Goal: Information Seeking & Learning: Learn about a topic

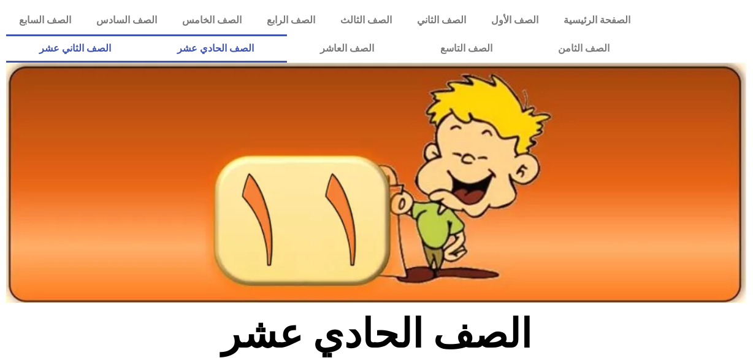
click at [92, 44] on link "الصف الثاني عشر" at bounding box center [75, 48] width 138 height 28
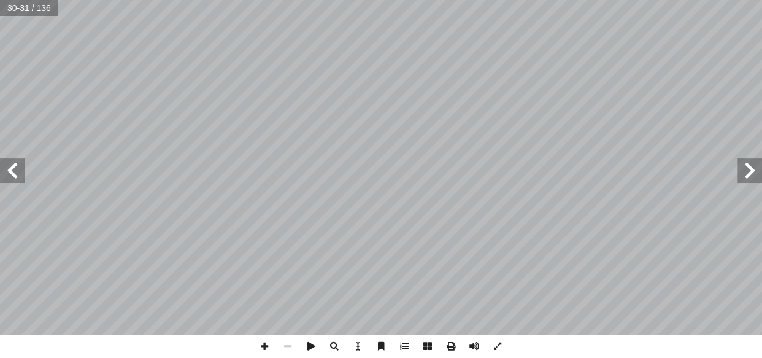
click at [576, 177] on span at bounding box center [749, 170] width 25 height 25
click at [576, 172] on span at bounding box center [749, 170] width 25 height 25
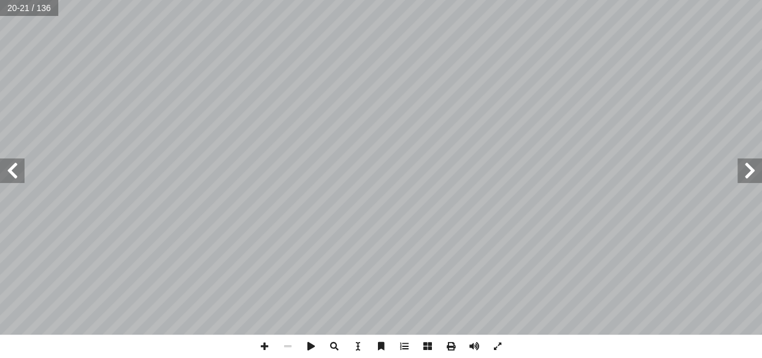
click at [15, 172] on span at bounding box center [12, 170] width 25 height 25
click at [17, 166] on span at bounding box center [12, 170] width 25 height 25
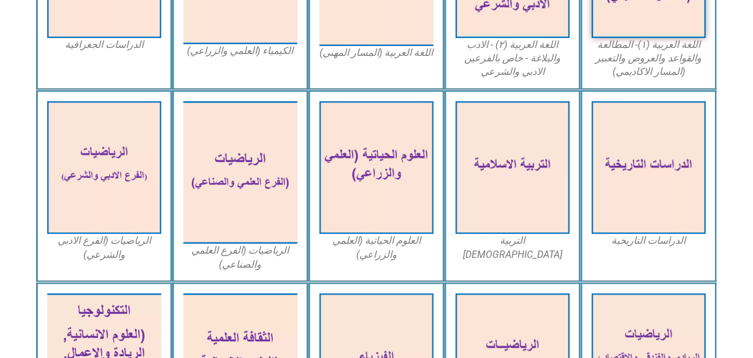
scroll to position [271, 0]
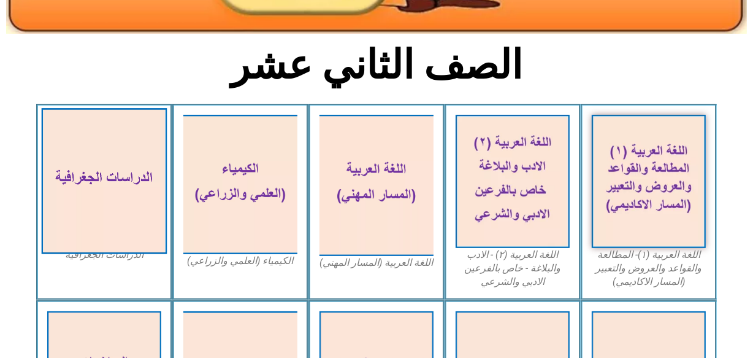
click at [115, 164] on img at bounding box center [105, 182] width 126 height 146
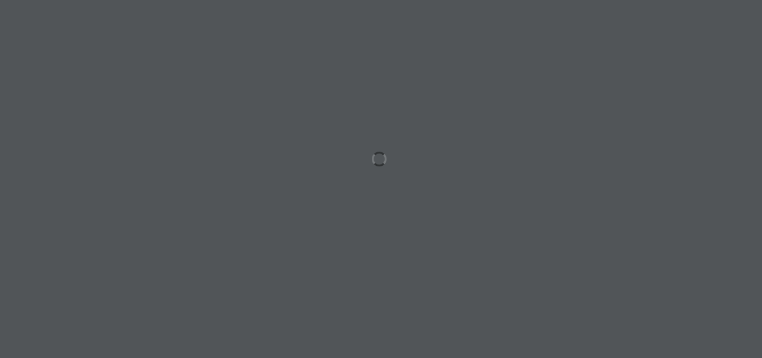
click at [115, 164] on div at bounding box center [381, 179] width 762 height 358
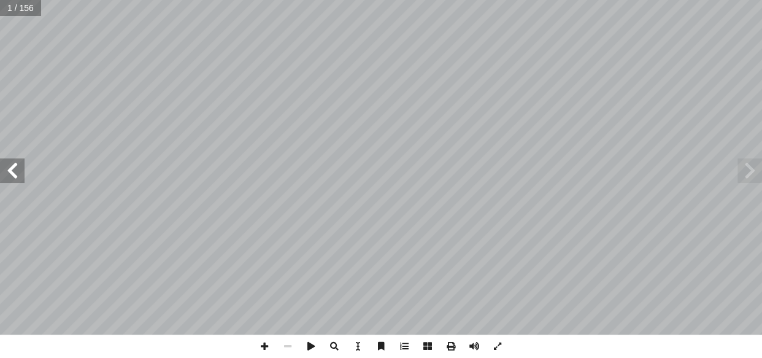
click at [15, 172] on span at bounding box center [12, 170] width 25 height 25
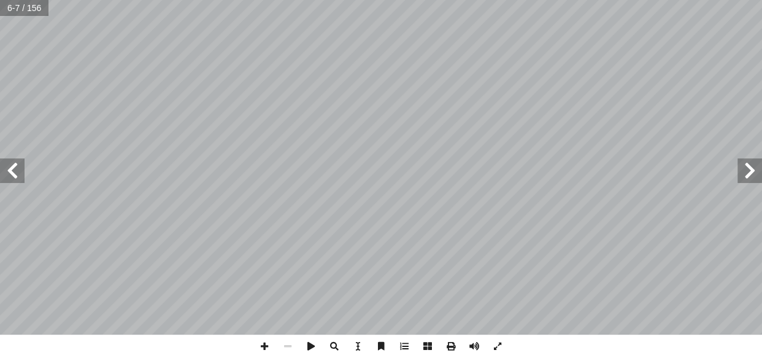
click at [15, 172] on span at bounding box center [12, 170] width 25 height 25
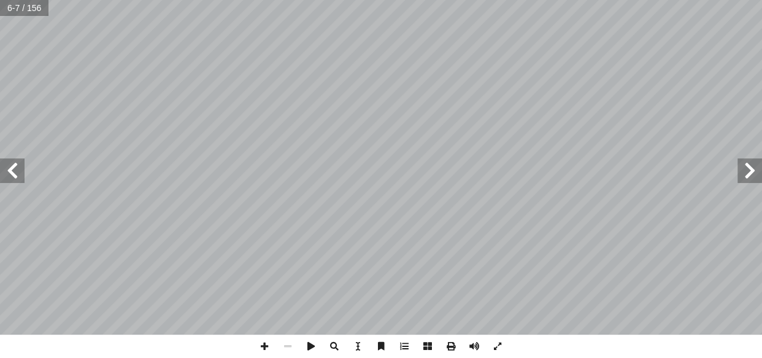
click at [15, 172] on span at bounding box center [12, 170] width 25 height 25
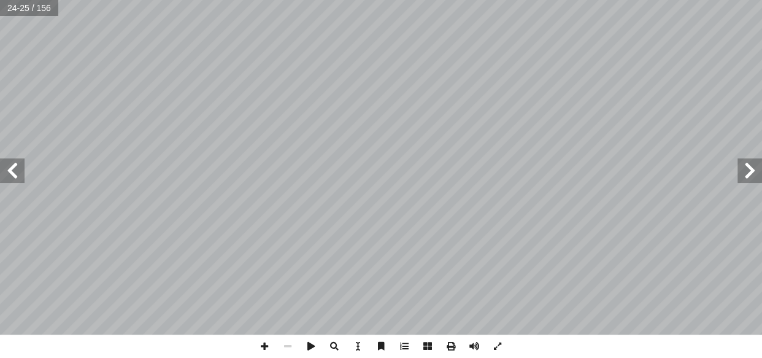
click at [15, 172] on span at bounding box center [12, 170] width 25 height 25
